Goal: Information Seeking & Learning: Compare options

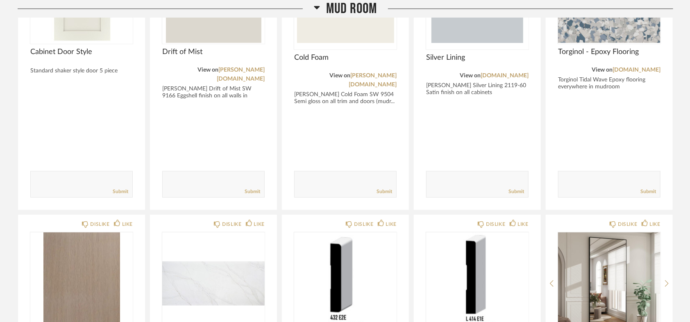
scroll to position [45, 0]
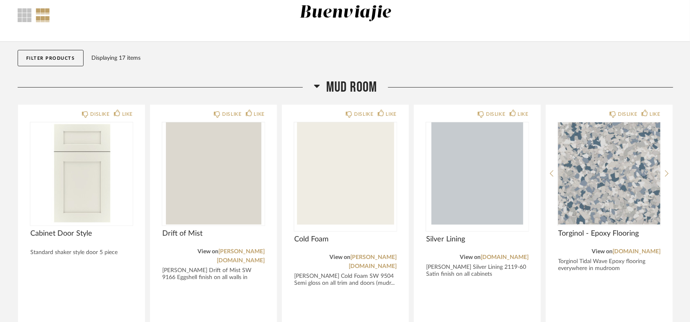
click at [409, 70] on div "Filter Products Displaying 17 items" at bounding box center [345, 60] width 655 height 37
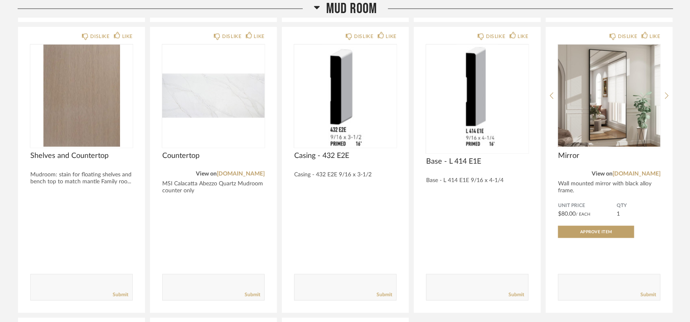
scroll to position [410, 0]
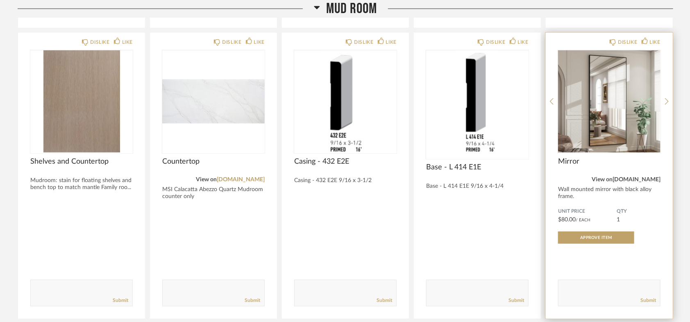
click at [653, 177] on link "[DOMAIN_NAME]" at bounding box center [636, 180] width 48 height 6
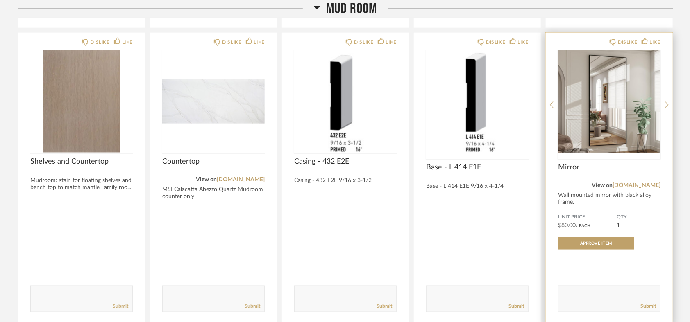
click at [595, 197] on div "DISLIKE LIKE Mirror View on [DOMAIN_NAME] Wall mounted mirror with black alloy …" at bounding box center [609, 179] width 127 height 292
click at [600, 192] on div "Wall mounted mirror with black alloy frame." at bounding box center [609, 199] width 102 height 14
click at [643, 272] on div at bounding box center [609, 273] width 102 height 16
click at [576, 181] on div "View on [DOMAIN_NAME]" at bounding box center [609, 185] width 102 height 9
click at [576, 163] on span "Mirror" at bounding box center [609, 167] width 102 height 9
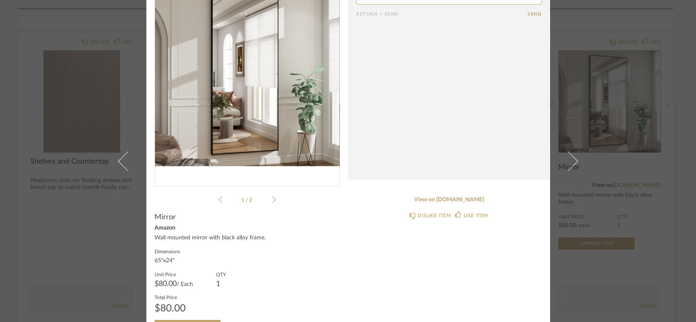
scroll to position [84, 0]
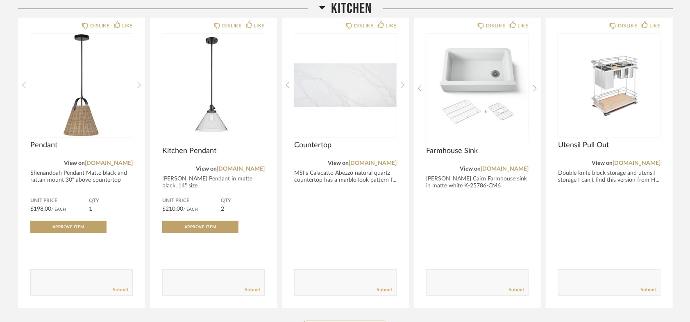
scroll to position [136, 0]
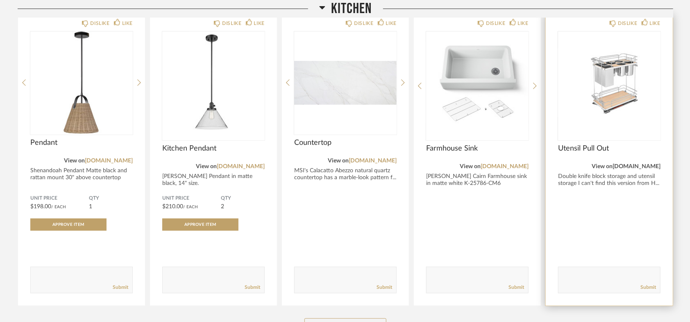
click at [628, 165] on link "rev-a-shelf.com" at bounding box center [636, 167] width 48 height 6
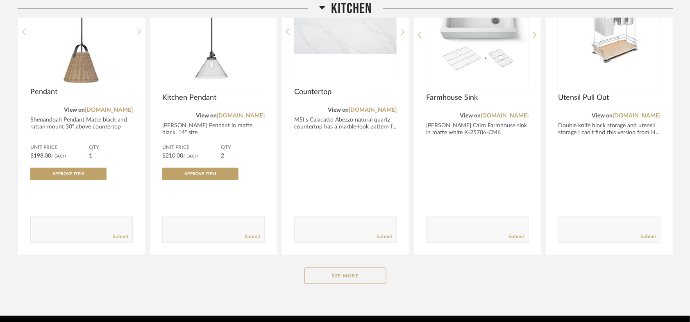
scroll to position [219, 0]
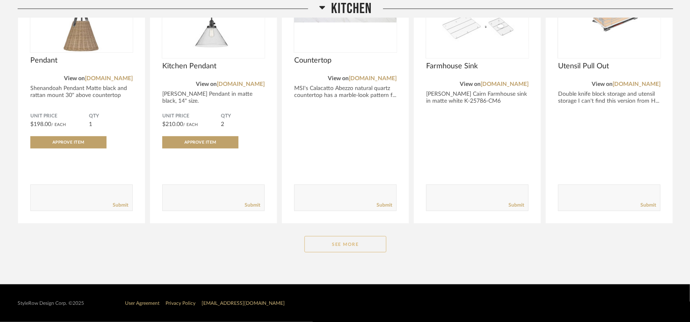
click at [366, 249] on button "See More" at bounding box center [345, 244] width 82 height 16
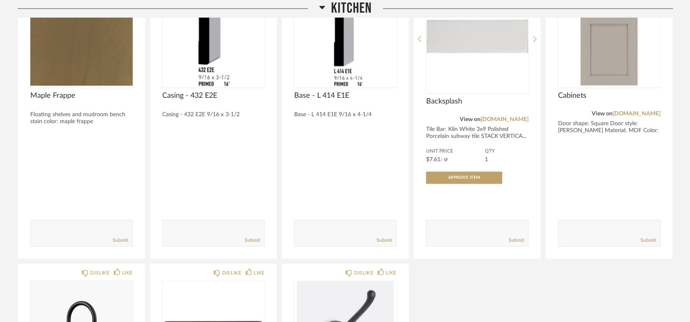
scroll to position [765, 0]
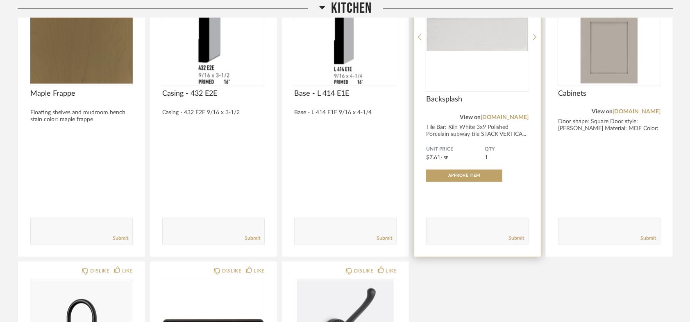
click at [514, 114] on div "View on tilebar.com" at bounding box center [477, 117] width 102 height 9
click at [514, 116] on link "tilebar.com" at bounding box center [504, 118] width 48 height 6
